Goal: Task Accomplishment & Management: Complete application form

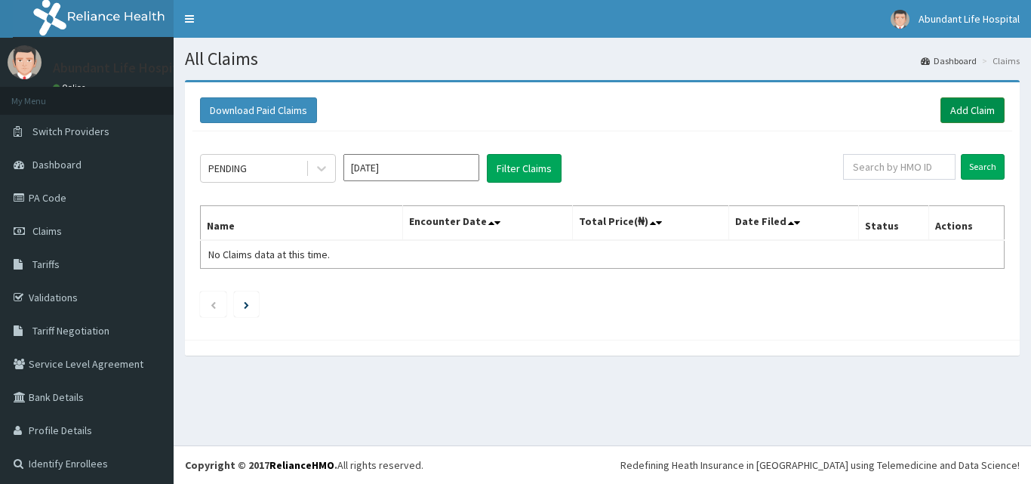
click at [960, 111] on link "Add Claim" at bounding box center [972, 110] width 64 height 26
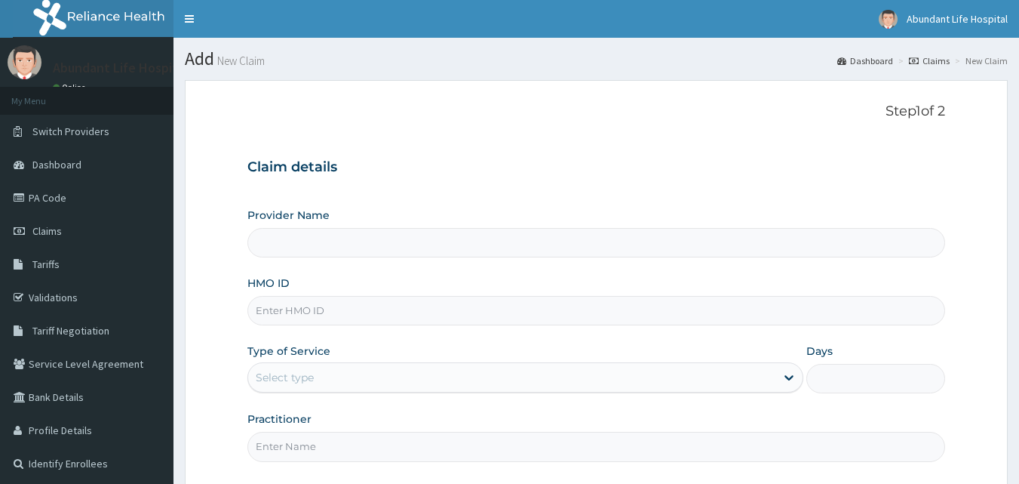
click at [314, 317] on input "HMO ID" at bounding box center [596, 310] width 699 height 29
type input "HF"
type input "Abundant Life Hospital Ltd."
type input "HFI/10035/B"
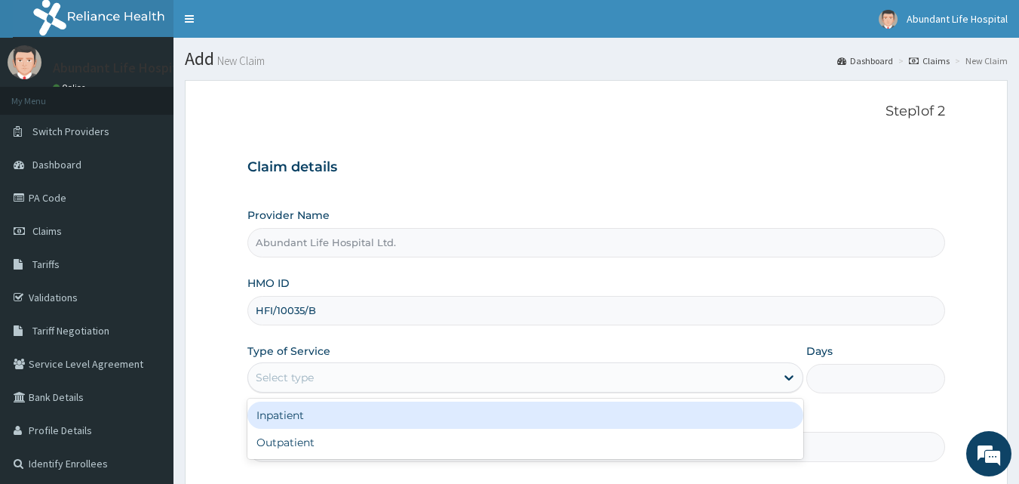
click at [355, 380] on div "Select type" at bounding box center [511, 377] width 527 height 24
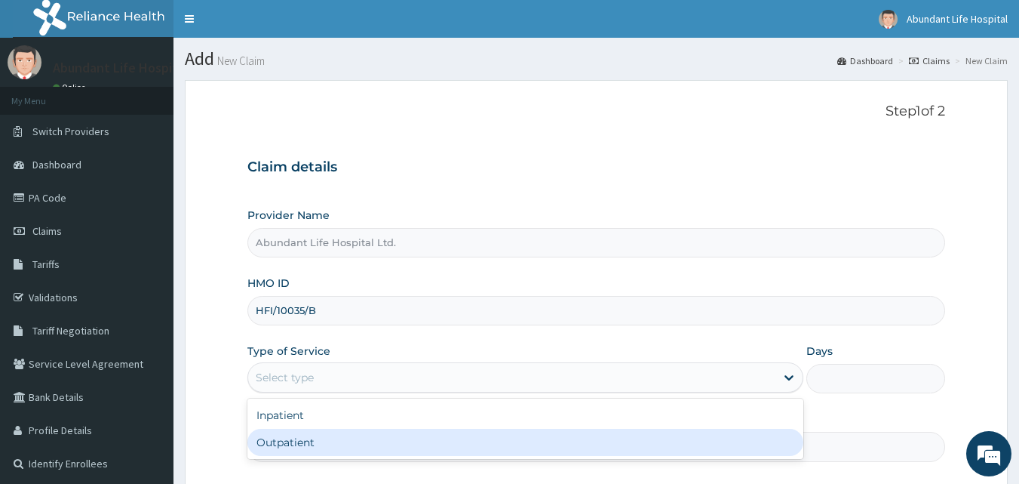
click at [351, 439] on div "Outpatient" at bounding box center [525, 442] width 556 height 27
type input "1"
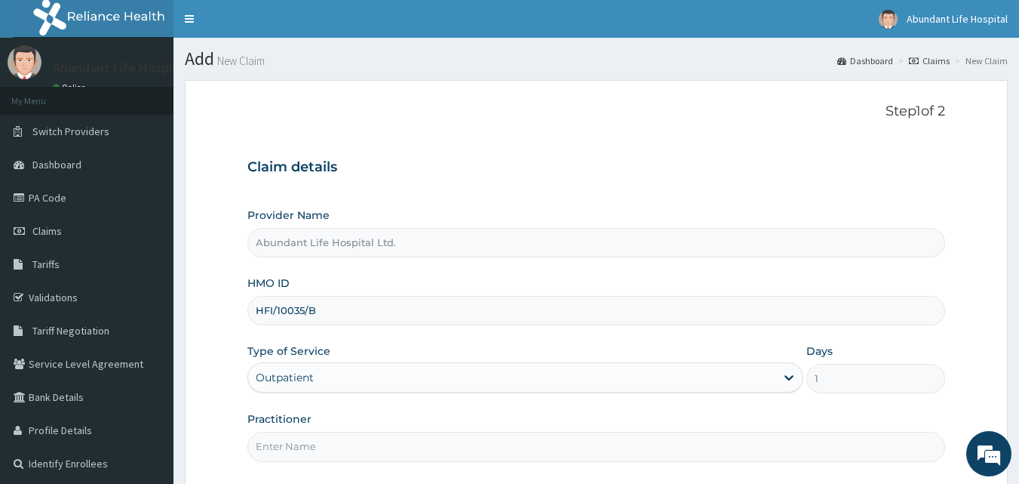
click at [351, 439] on input "Practitioner" at bounding box center [596, 446] width 699 height 29
type input "DR ADEOTAN BOLANLE"
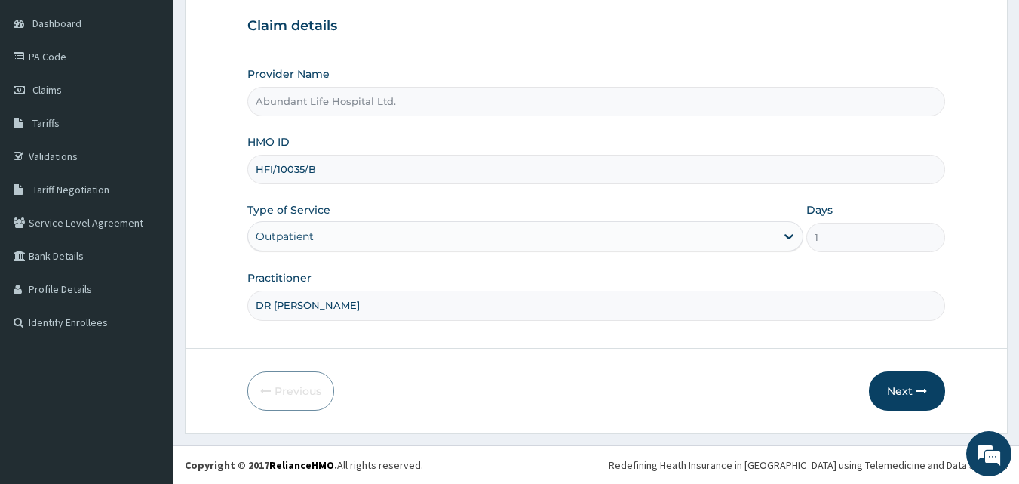
click at [902, 391] on button "Next" at bounding box center [907, 390] width 76 height 39
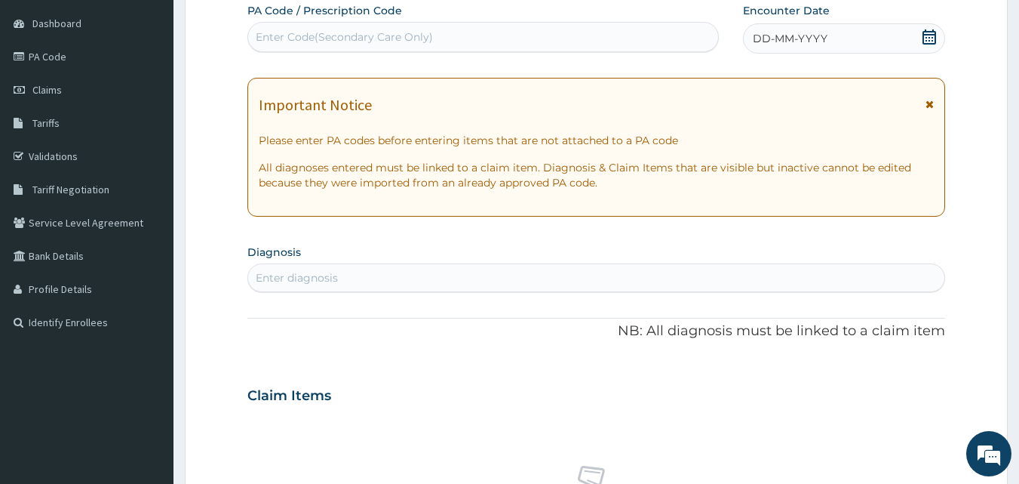
click at [763, 32] on span "DD-MM-YYYY" at bounding box center [790, 38] width 75 height 15
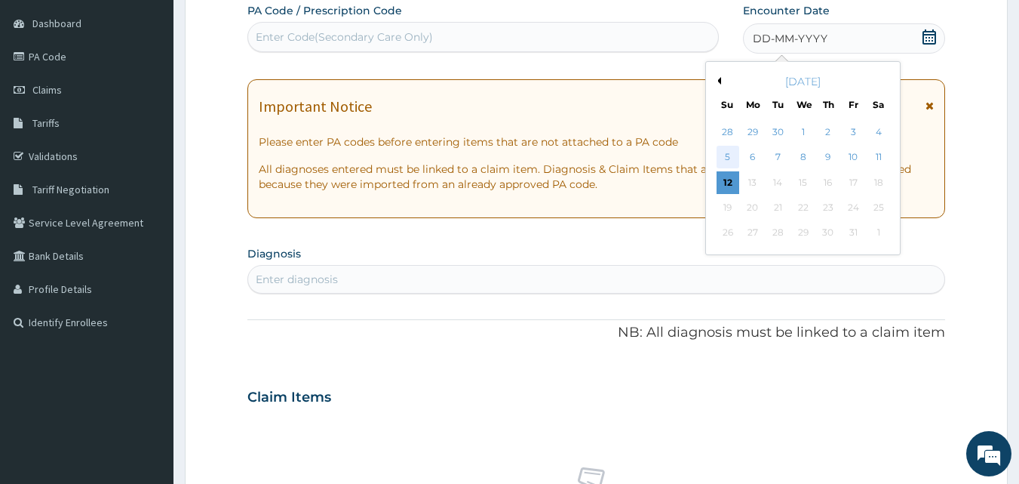
click at [733, 155] on div "5" at bounding box center [728, 157] width 23 height 23
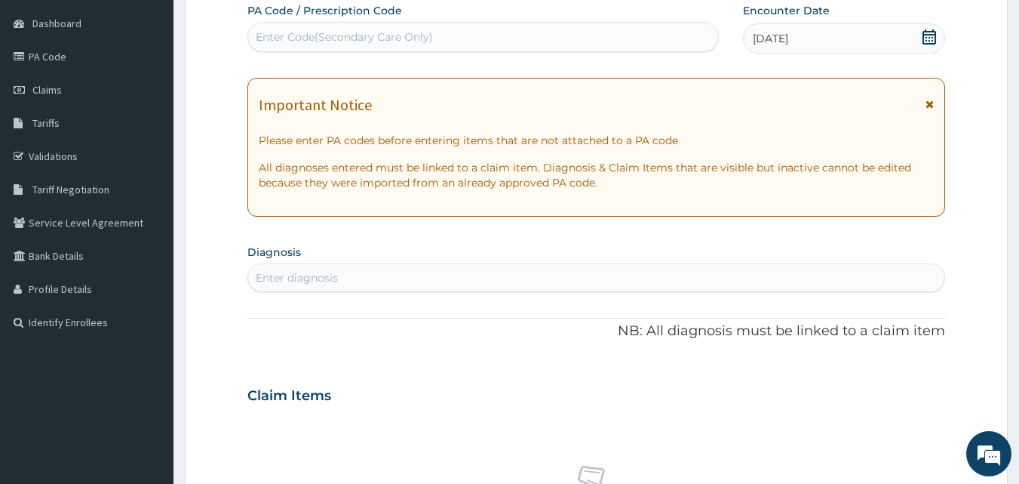
click at [358, 284] on div "Enter diagnosis" at bounding box center [596, 278] width 697 height 24
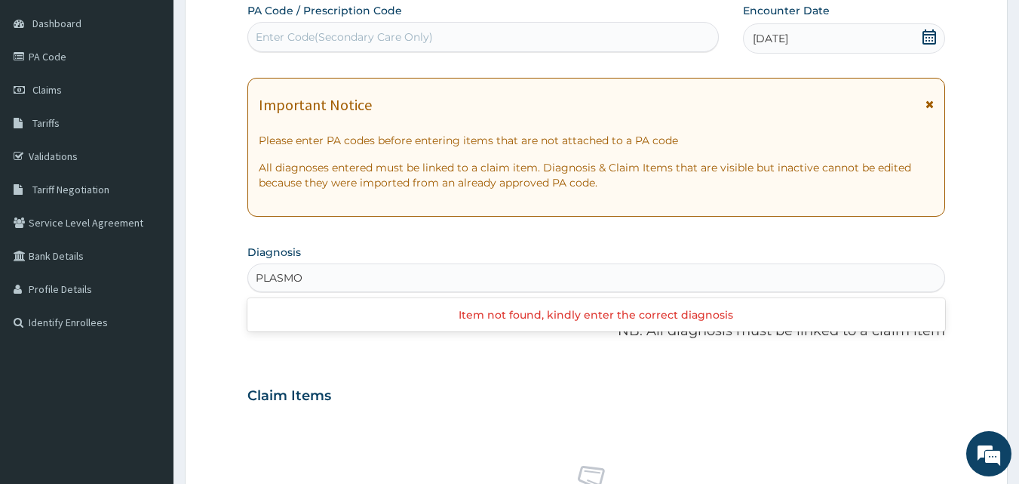
type input "PLASMO"
